Goal: Information Seeking & Learning: Learn about a topic

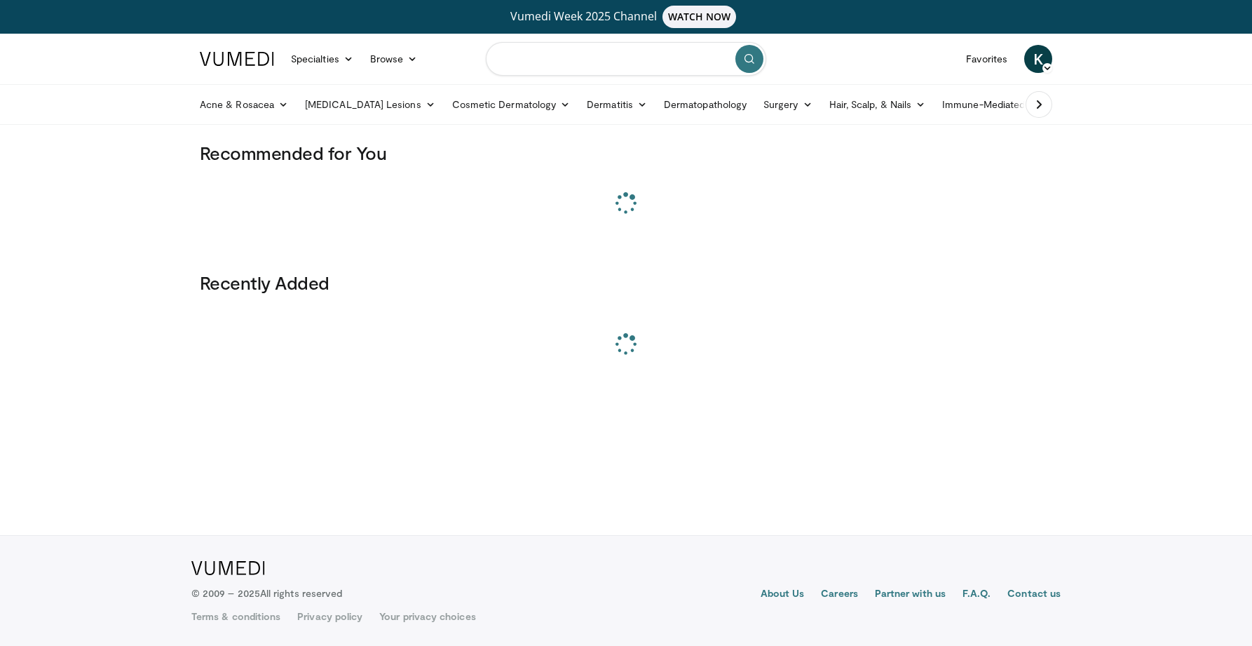
click at [560, 63] on input "Search topics, interventions" at bounding box center [626, 59] width 281 height 34
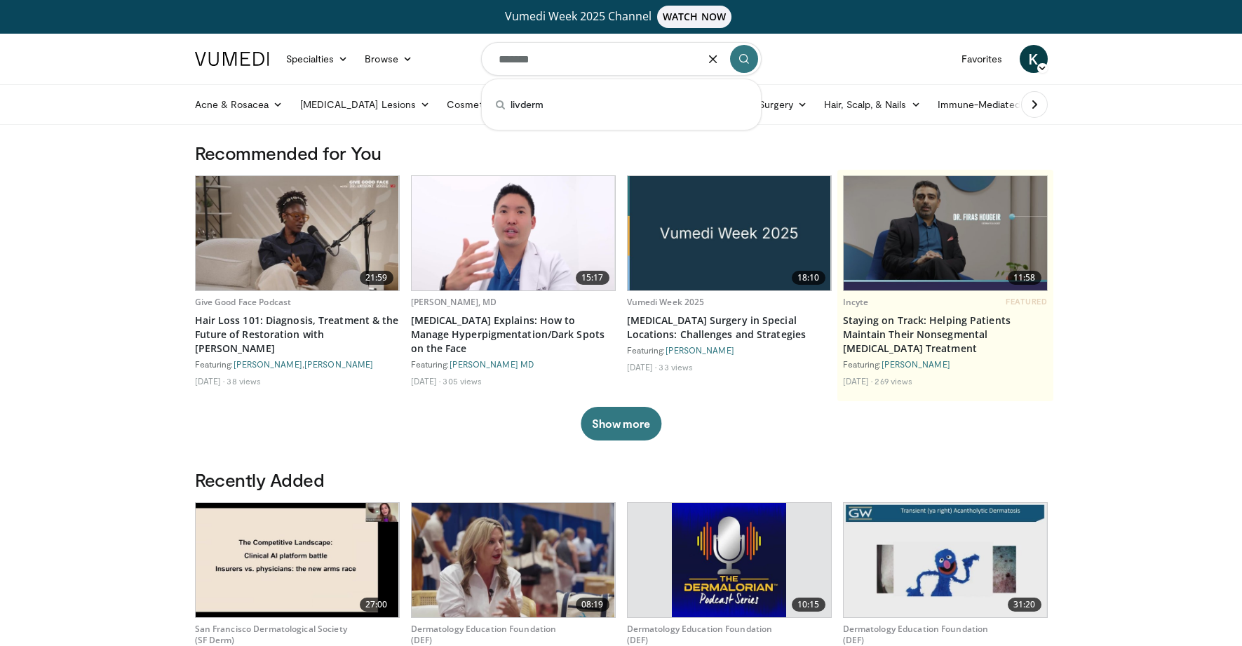
type input "*******"
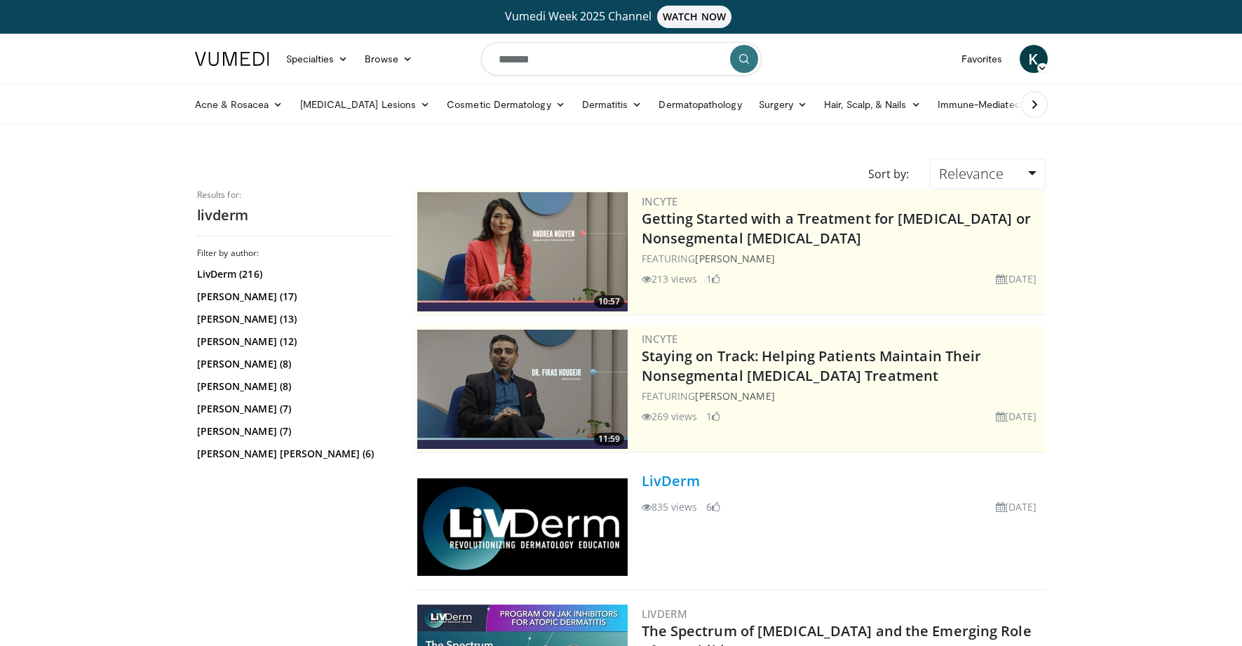
click at [668, 485] on link "LivDerm" at bounding box center [671, 480] width 59 height 19
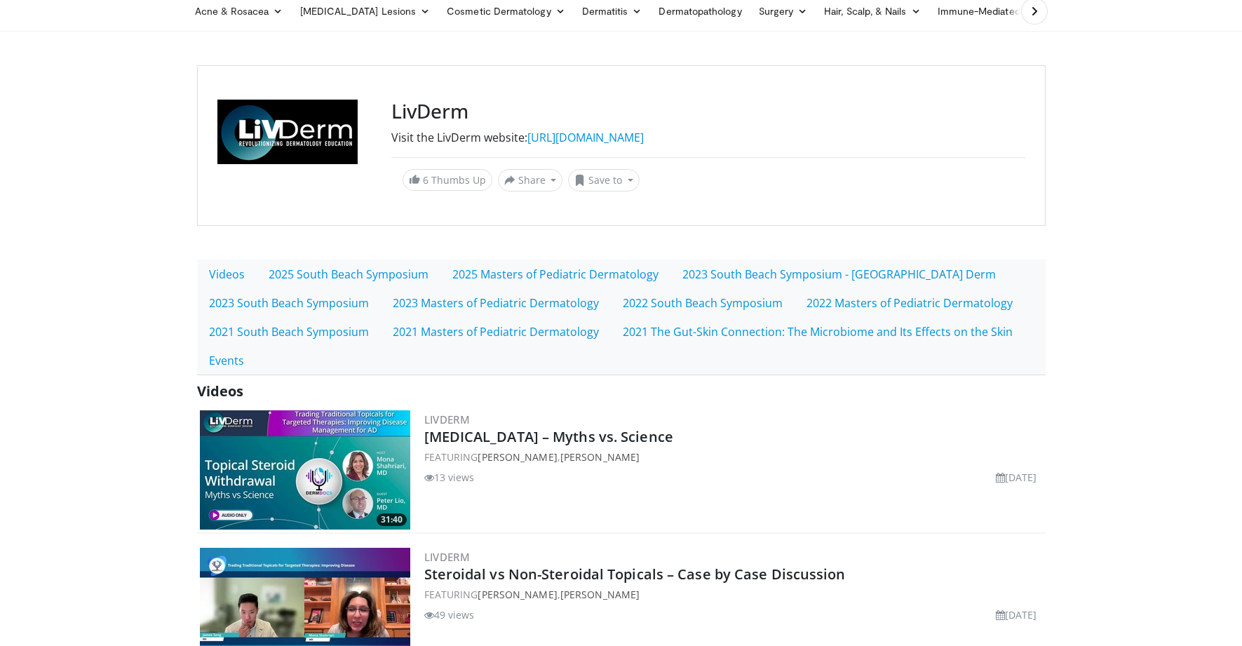
scroll to position [112, 0]
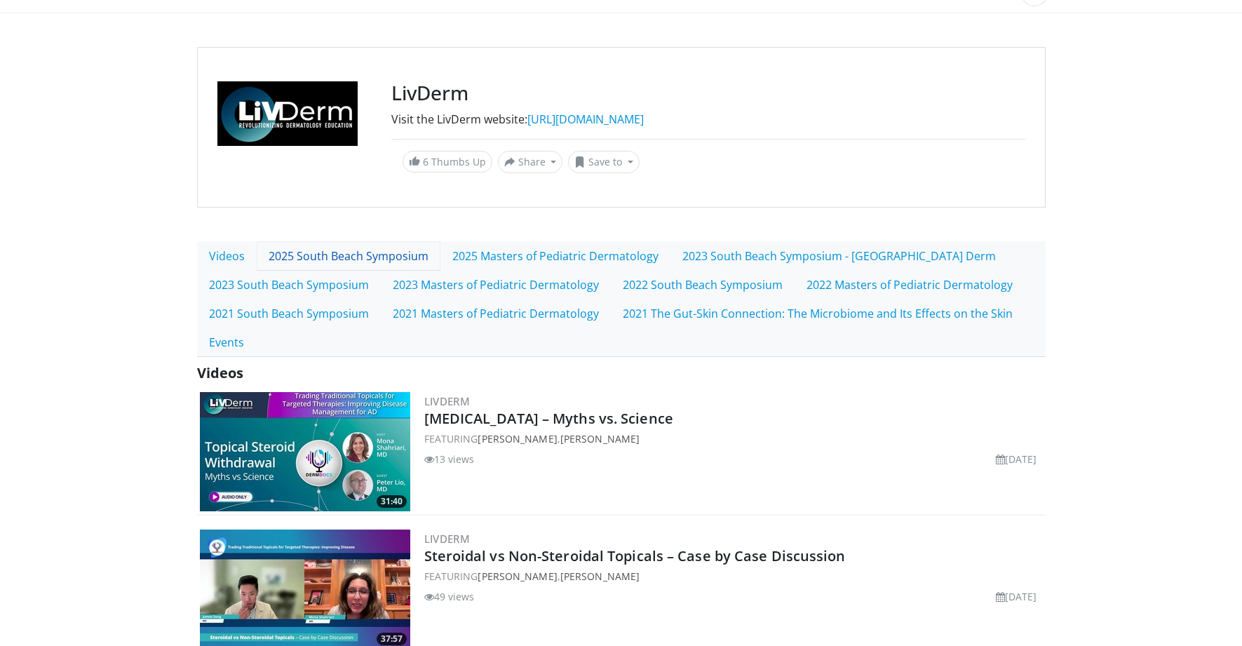
click at [359, 264] on link "2025 South Beach Symposium" at bounding box center [349, 255] width 184 height 29
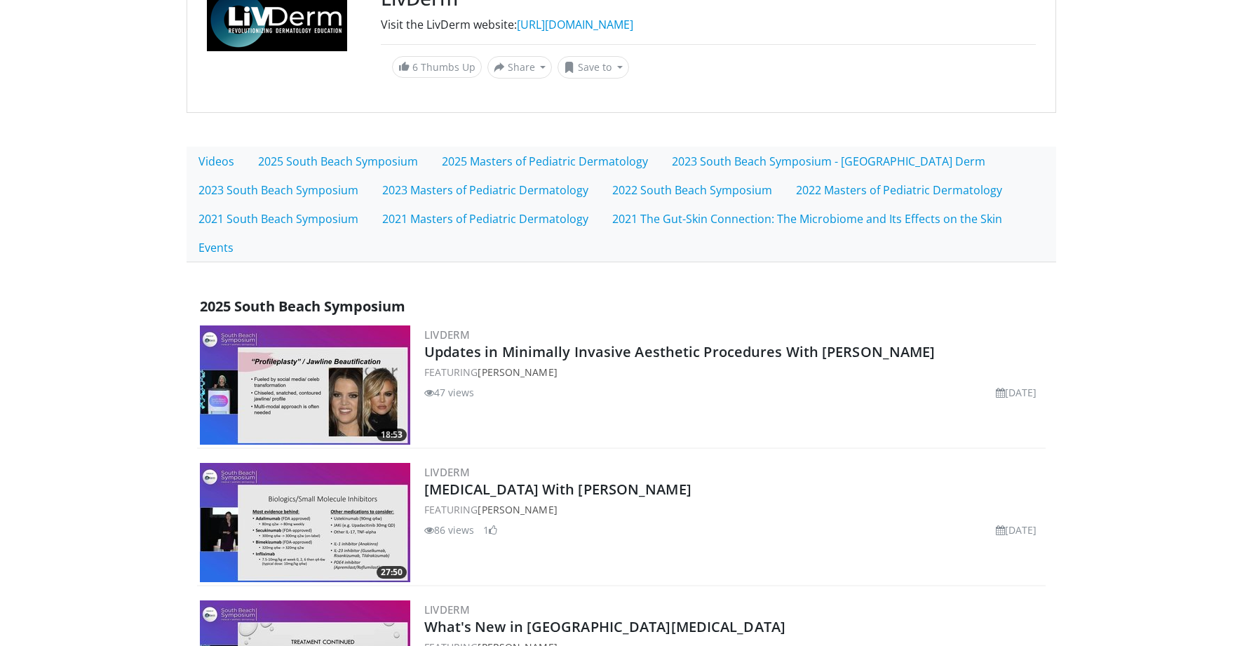
scroll to position [213, 0]
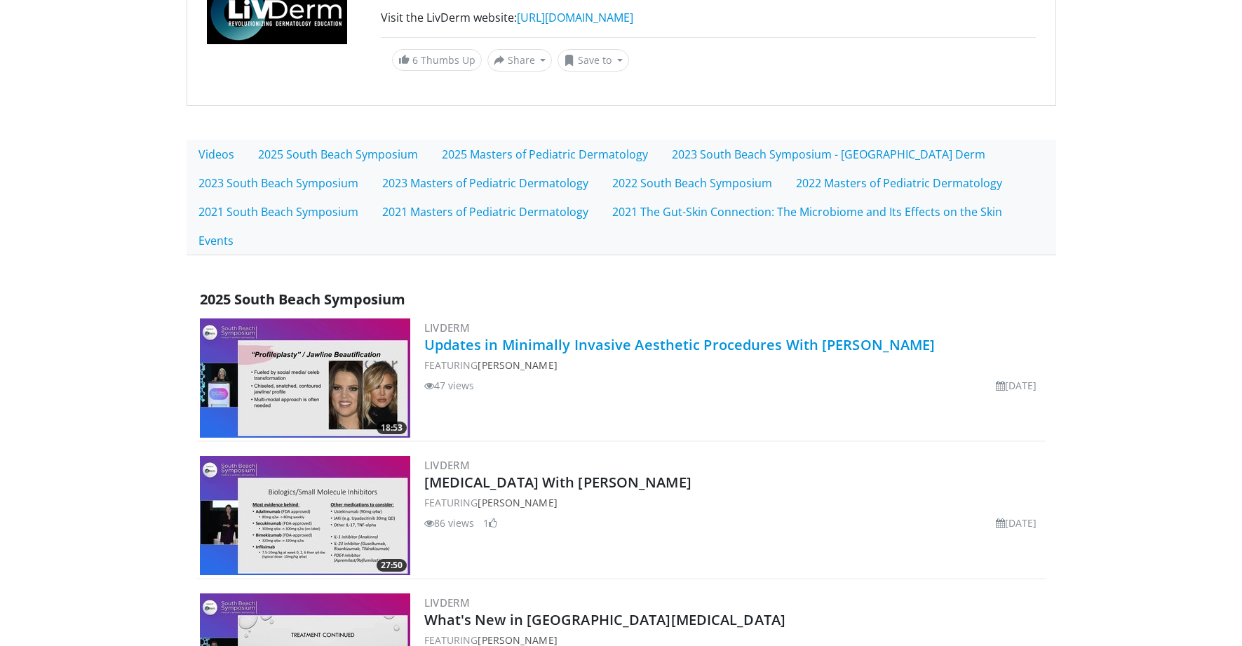
click at [641, 345] on link "Updates in Minimally Invasive Aesthetic Procedures With Dr. Hu" at bounding box center [679, 344] width 511 height 19
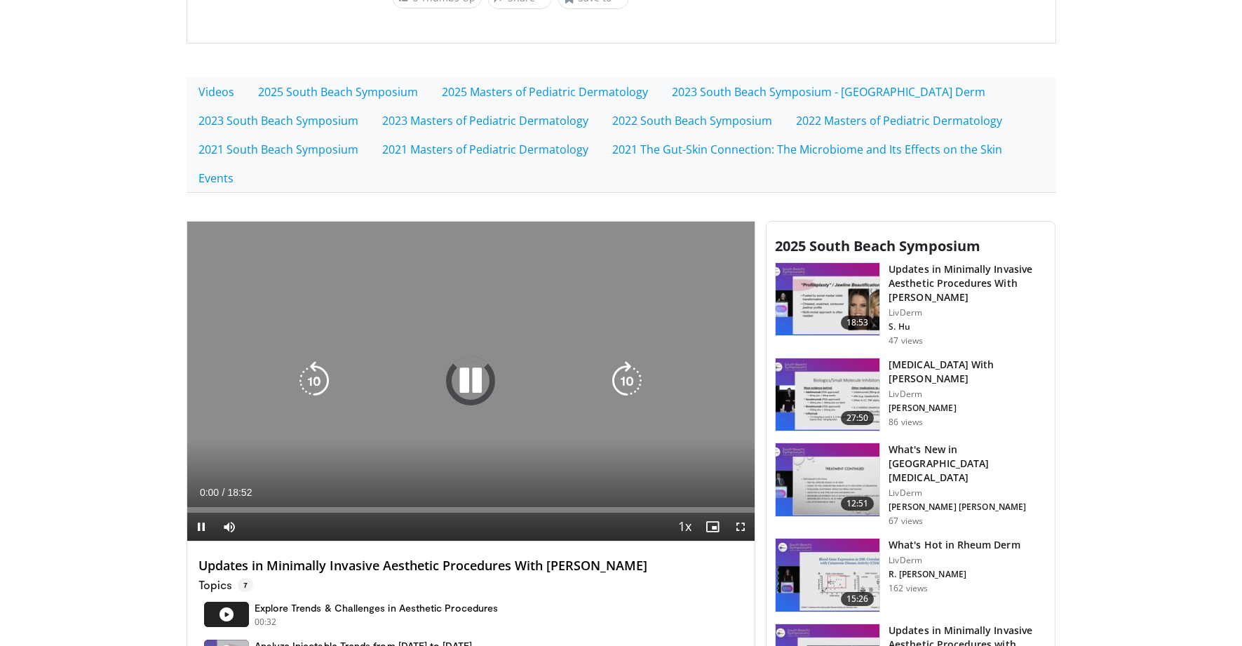
scroll to position [308, 0]
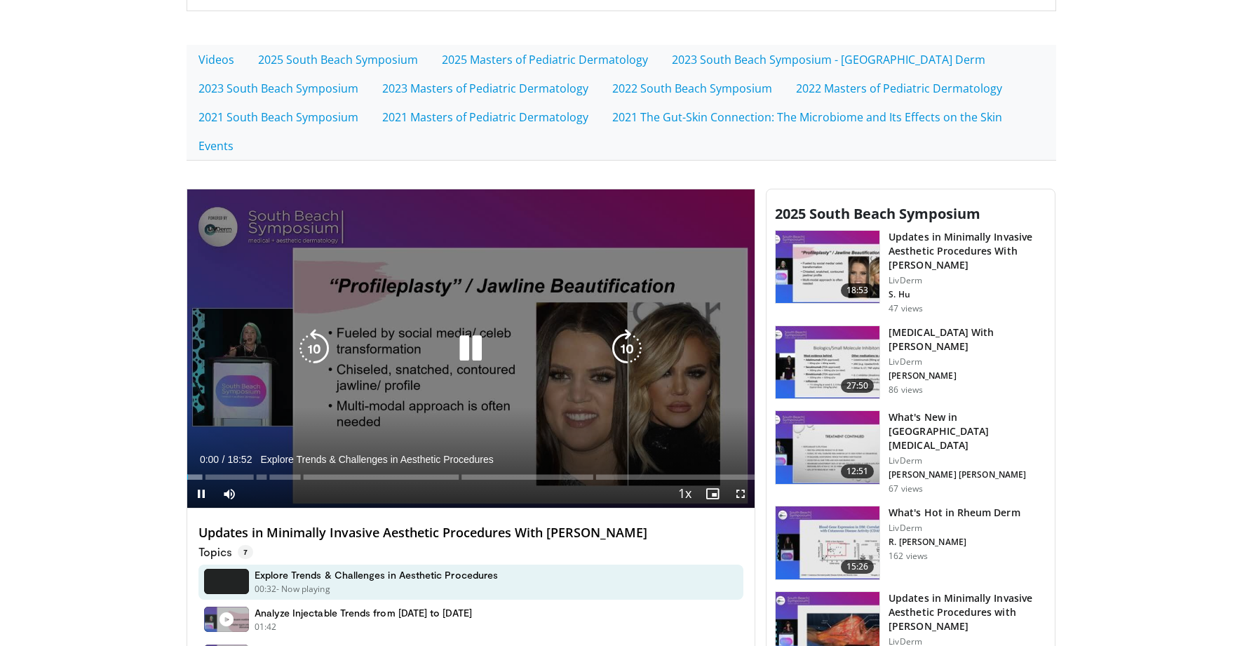
click at [475, 339] on icon "Video Player" at bounding box center [470, 348] width 39 height 39
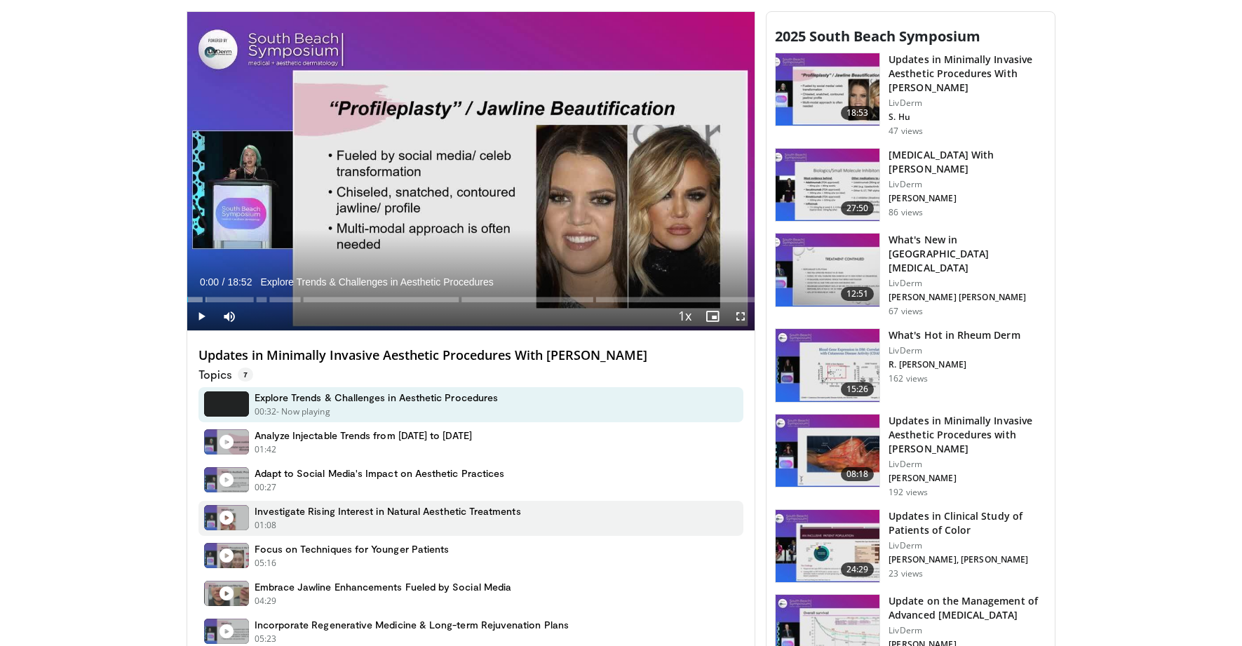
scroll to position [712, 0]
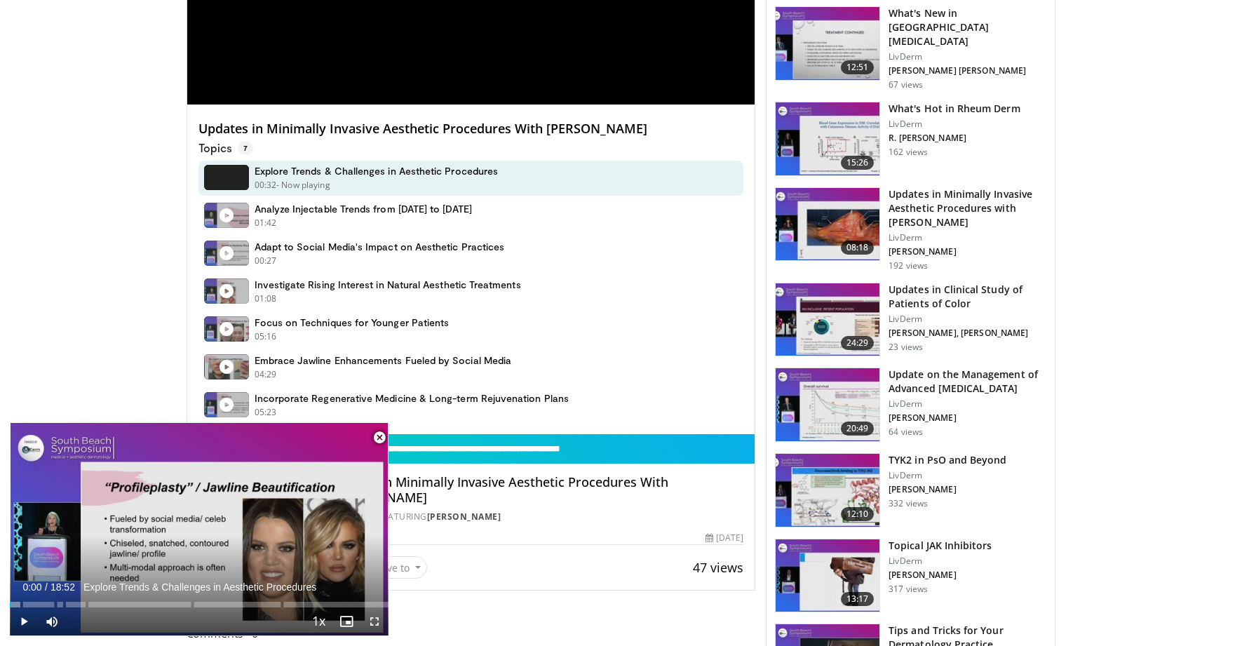
click at [382, 435] on span "Video Player" at bounding box center [379, 438] width 28 height 28
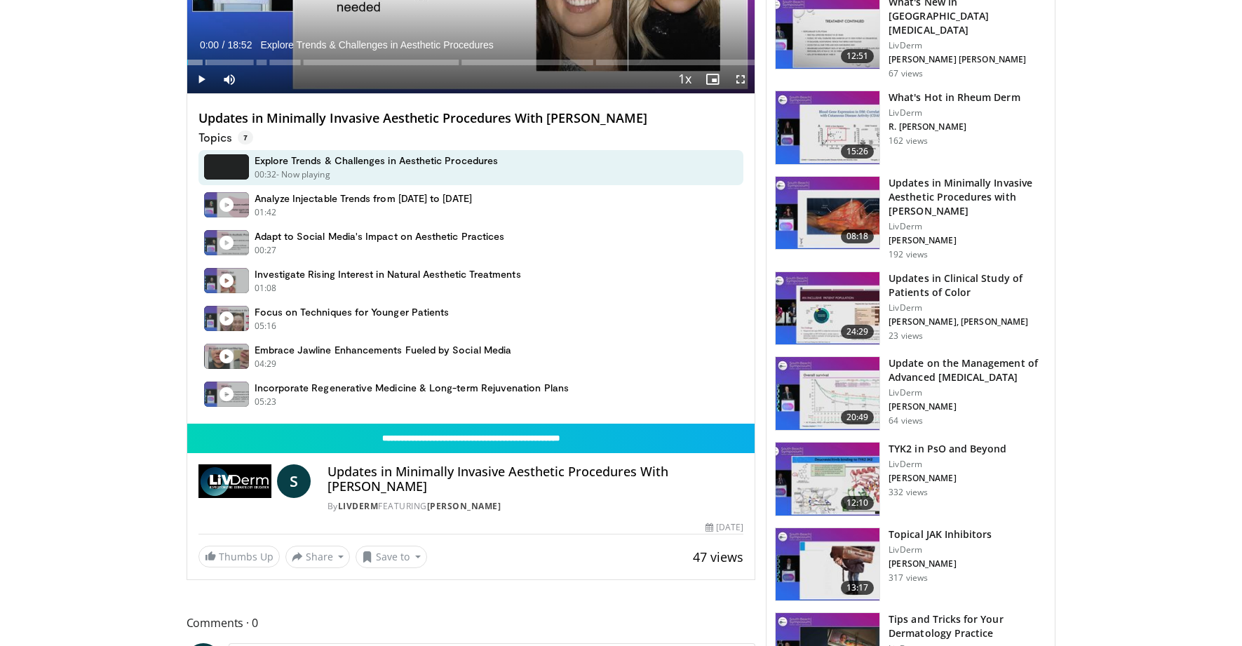
scroll to position [739, 0]
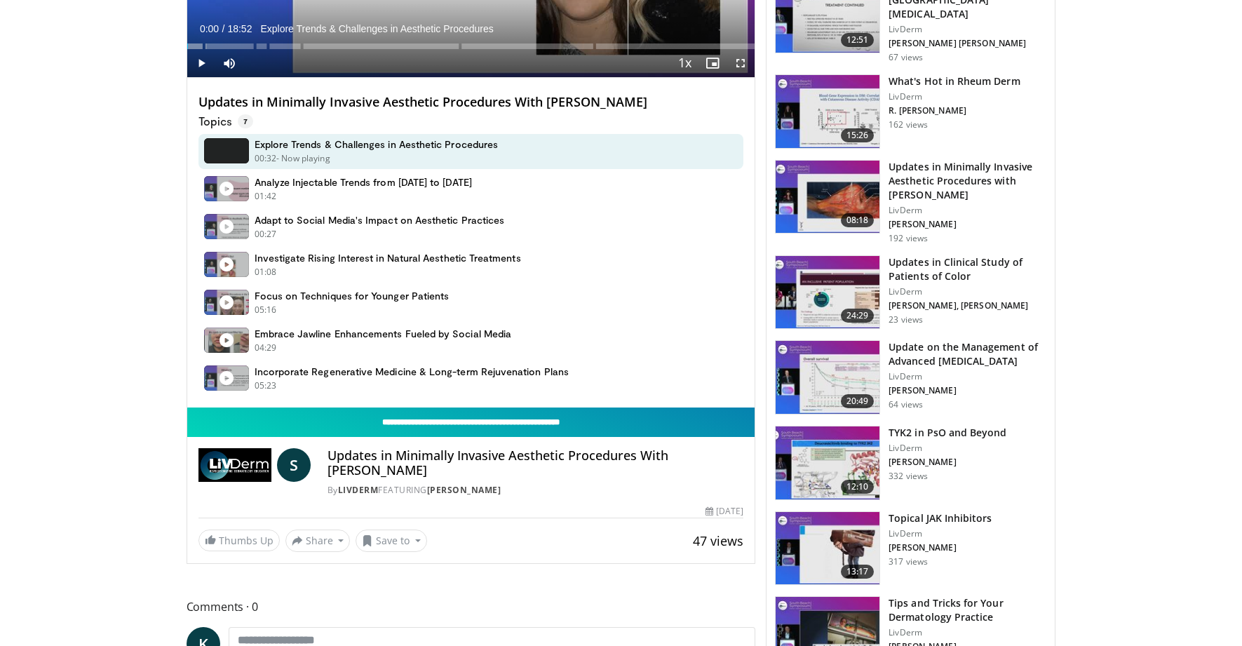
click at [517, 421] on input "**********" at bounding box center [471, 421] width 568 height 29
